Goal: Task Accomplishment & Management: Manage account settings

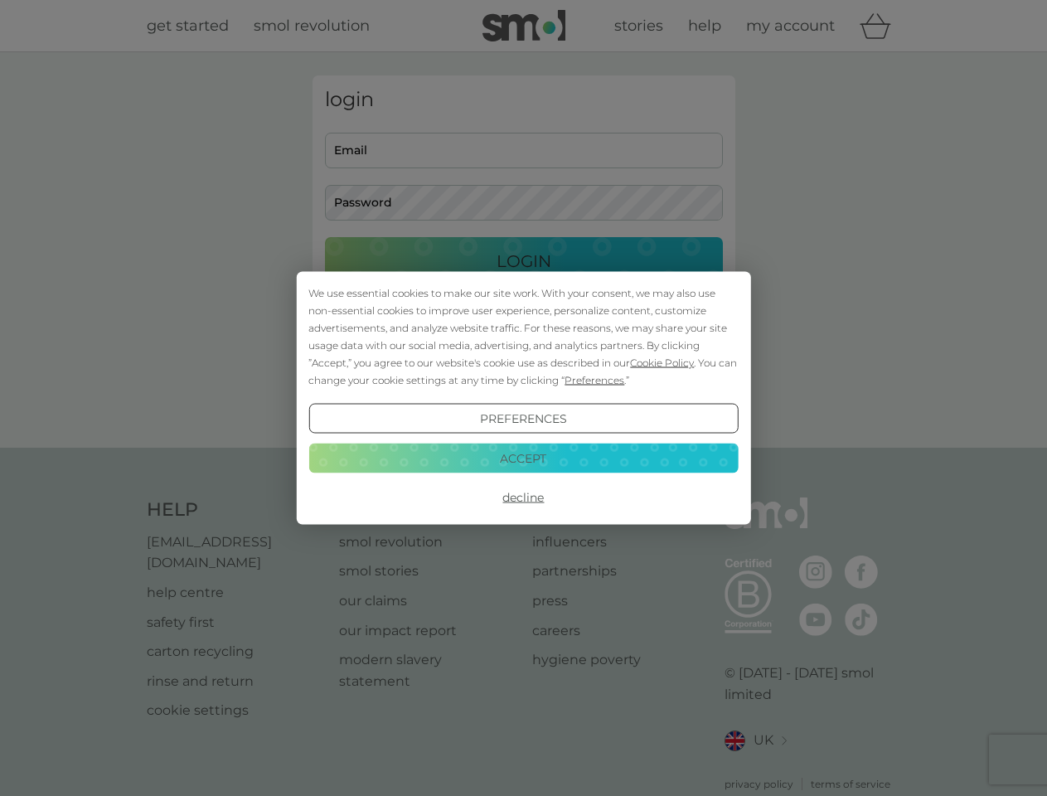
click at [663, 362] on span "Cookie Policy" at bounding box center [662, 363] width 64 height 12
click at [593, 380] on div "login Email Password Login ● ● ● ● ● ● ● ● ● ● ● ● ● ● ● ● ● ● ● ● ● ● ● ● ● ● …" at bounding box center [524, 249] width 423 height 349
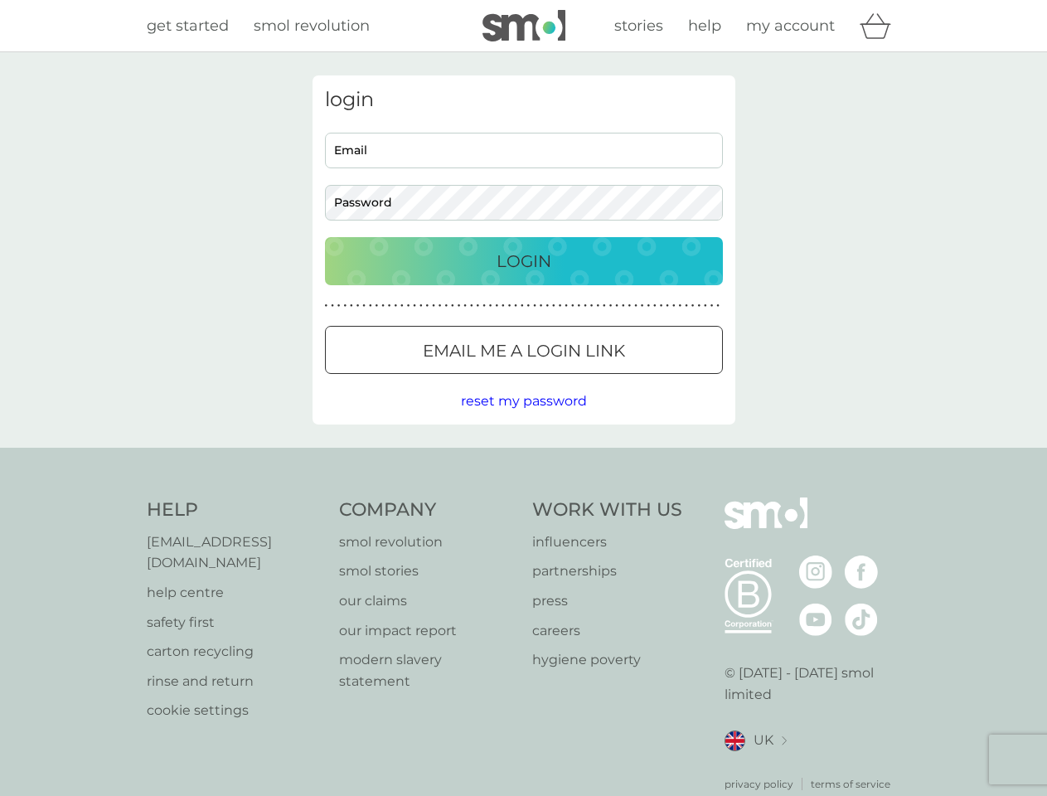
click at [523, 419] on div "login Email Password Login ● ● ● ● ● ● ● ● ● ● ● ● ● ● ● ● ● ● ● ● ● ● ● ● ● ● …" at bounding box center [524, 249] width 423 height 349
click at [523, 498] on div "Help [EMAIL_ADDRESS][DOMAIN_NAME] help centre safety first carton recycling rin…" at bounding box center [524, 645] width 755 height 294
click at [523, 458] on div "Help [EMAIL_ADDRESS][DOMAIN_NAME] help centre safety first carton recycling rin…" at bounding box center [523, 645] width 1047 height 394
